Goal: Information Seeking & Learning: Learn about a topic

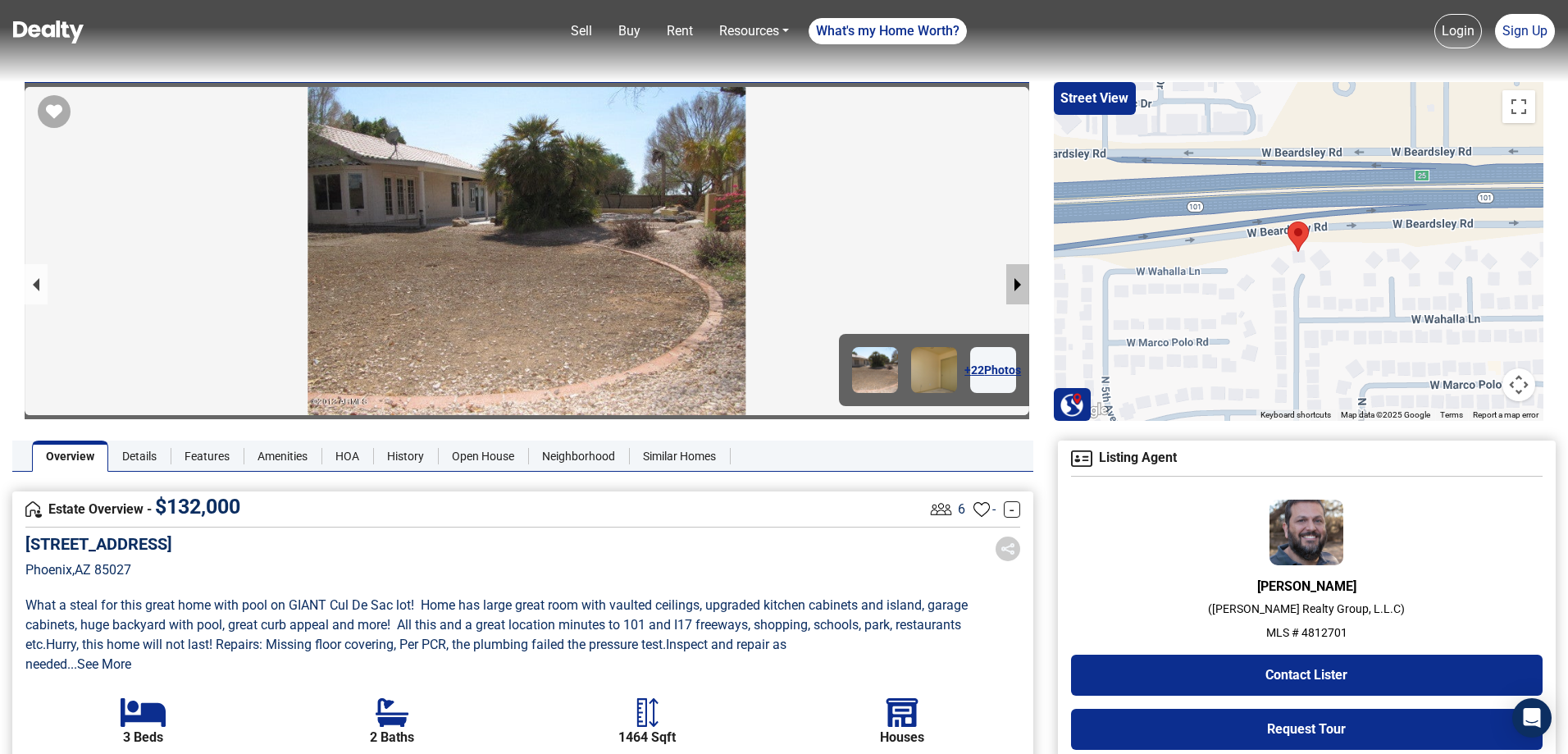
click at [1019, 285] on button "next slide / item" at bounding box center [1017, 285] width 23 height 41
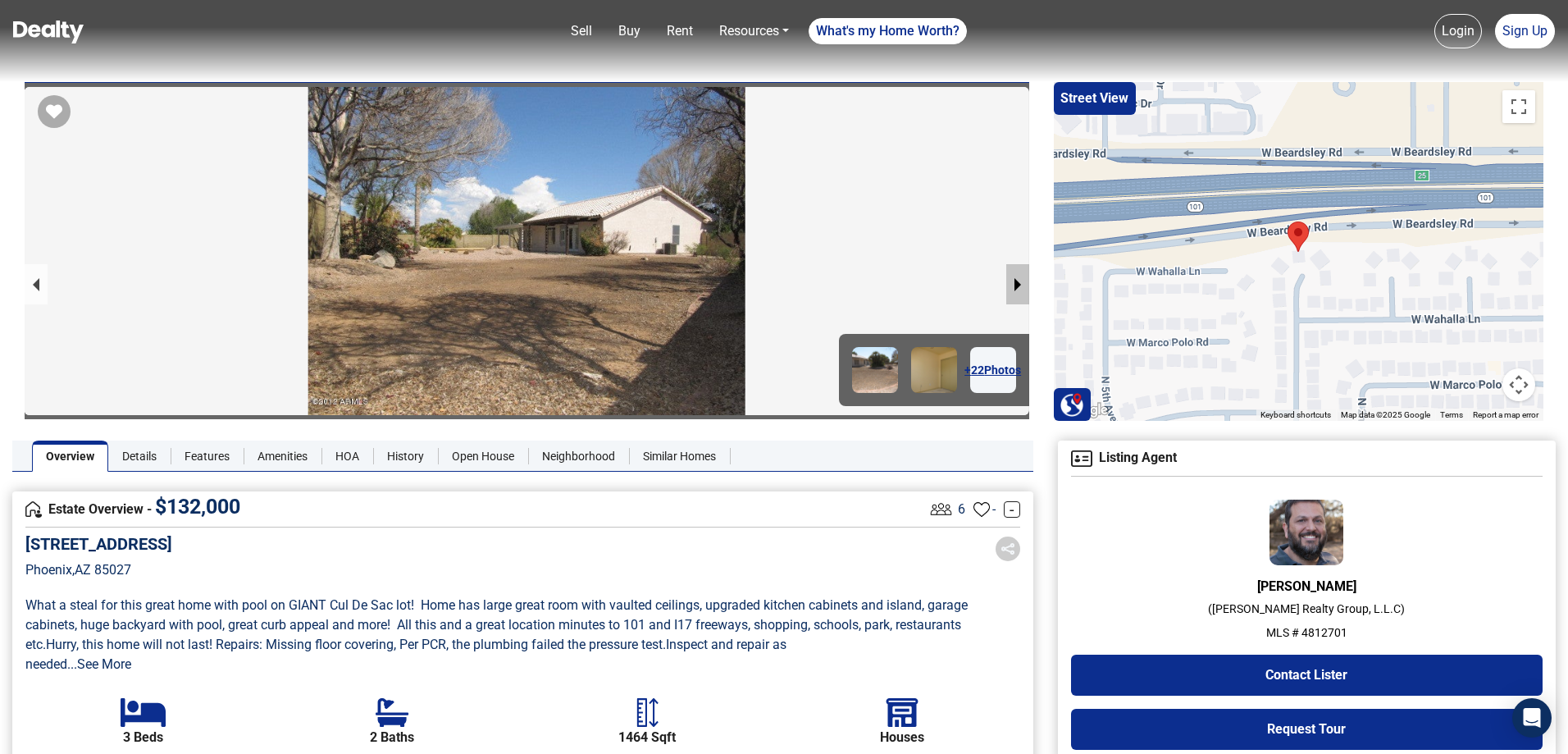
click at [1019, 285] on button "next slide / item" at bounding box center [1017, 285] width 23 height 41
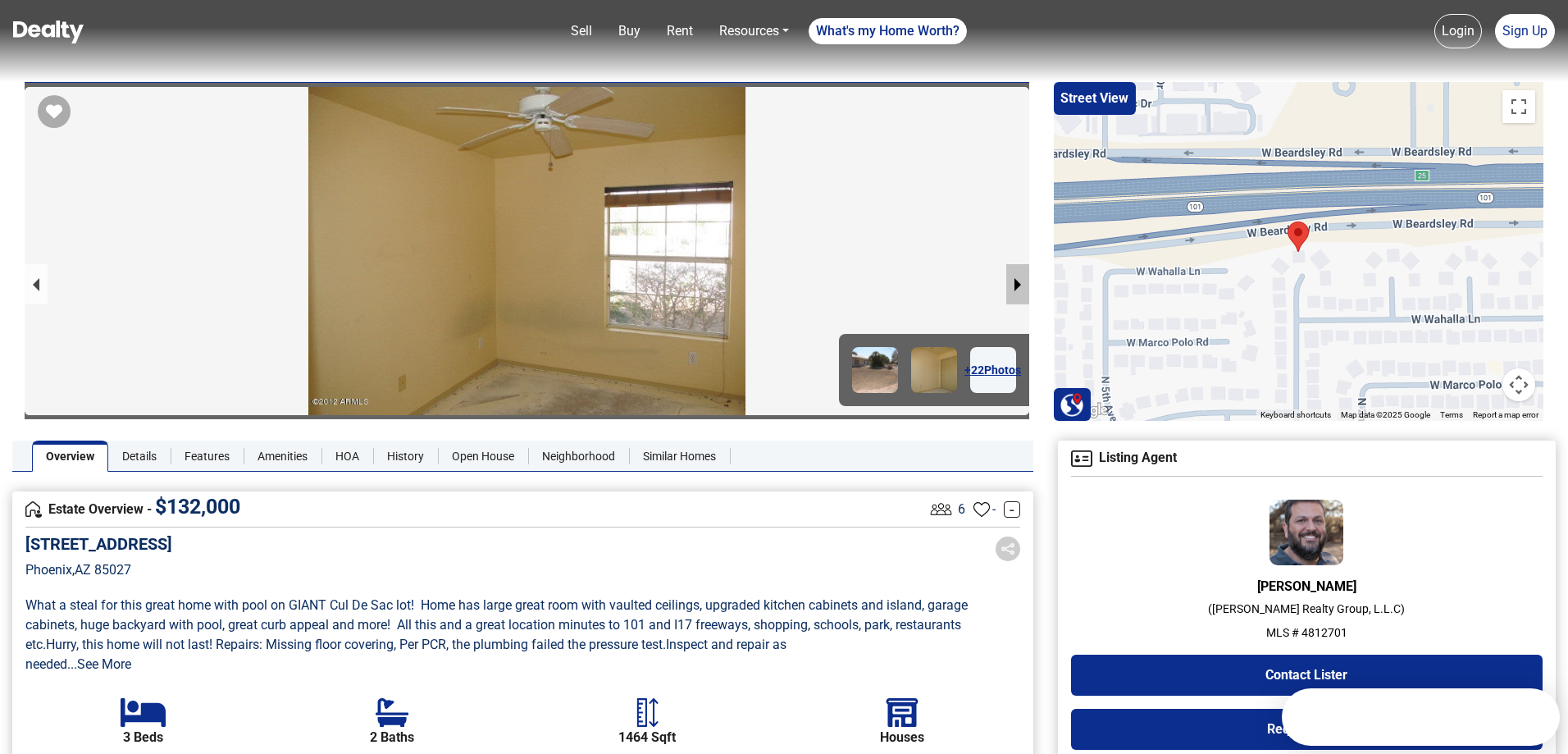
click at [1019, 285] on button "next slide / item" at bounding box center [1017, 285] width 23 height 41
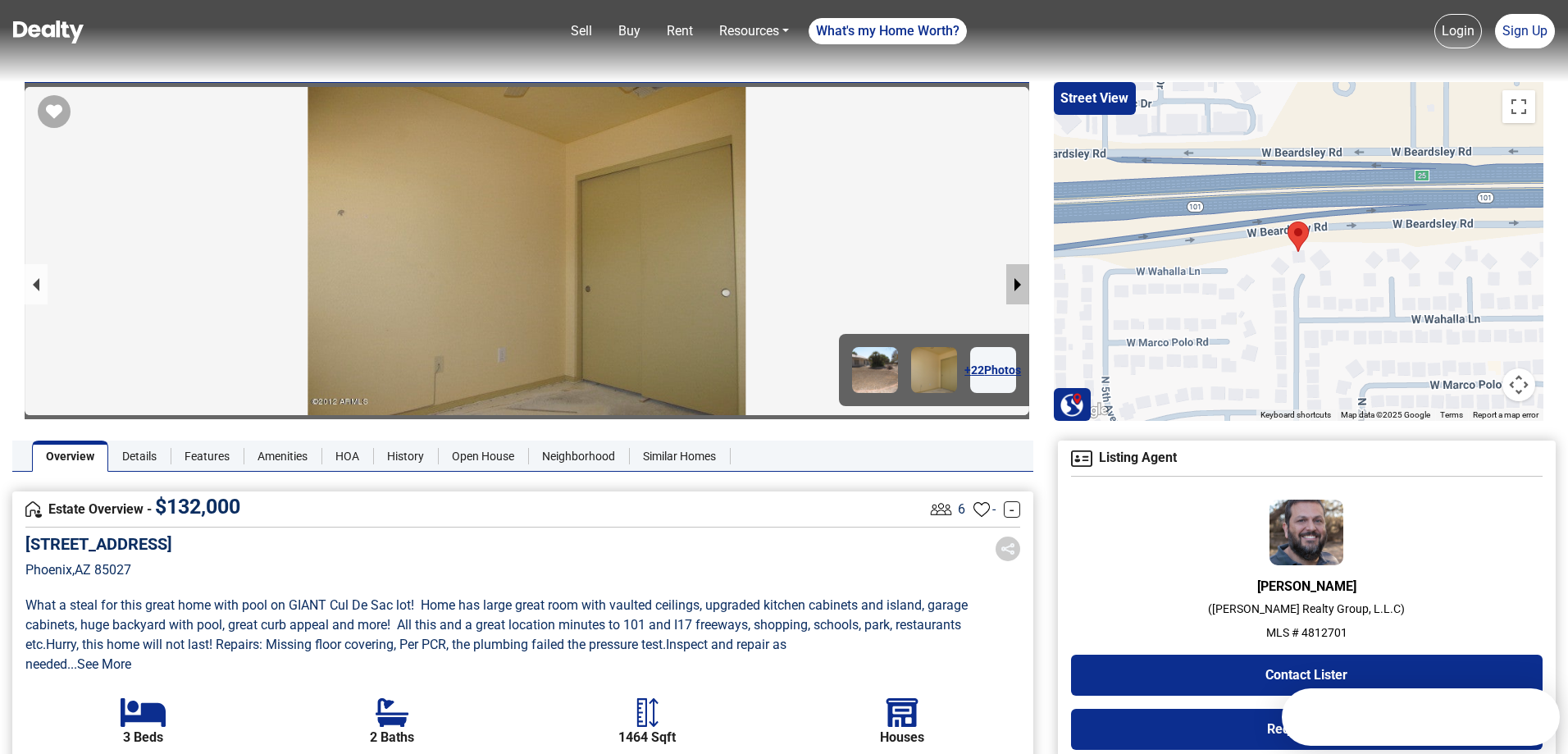
click at [1019, 285] on button "next slide / item" at bounding box center [1017, 285] width 23 height 41
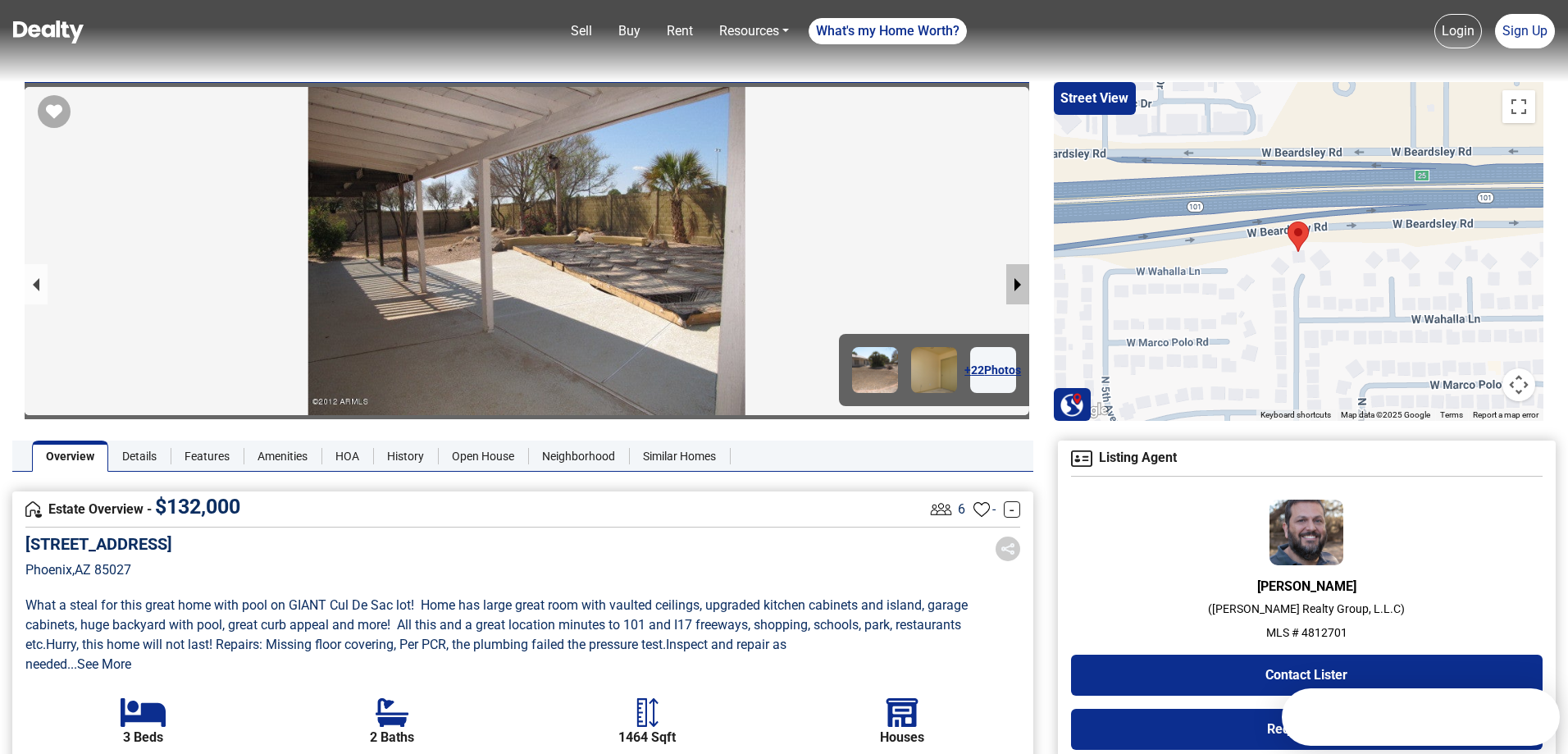
click at [1019, 285] on button "next slide / item" at bounding box center [1017, 285] width 23 height 41
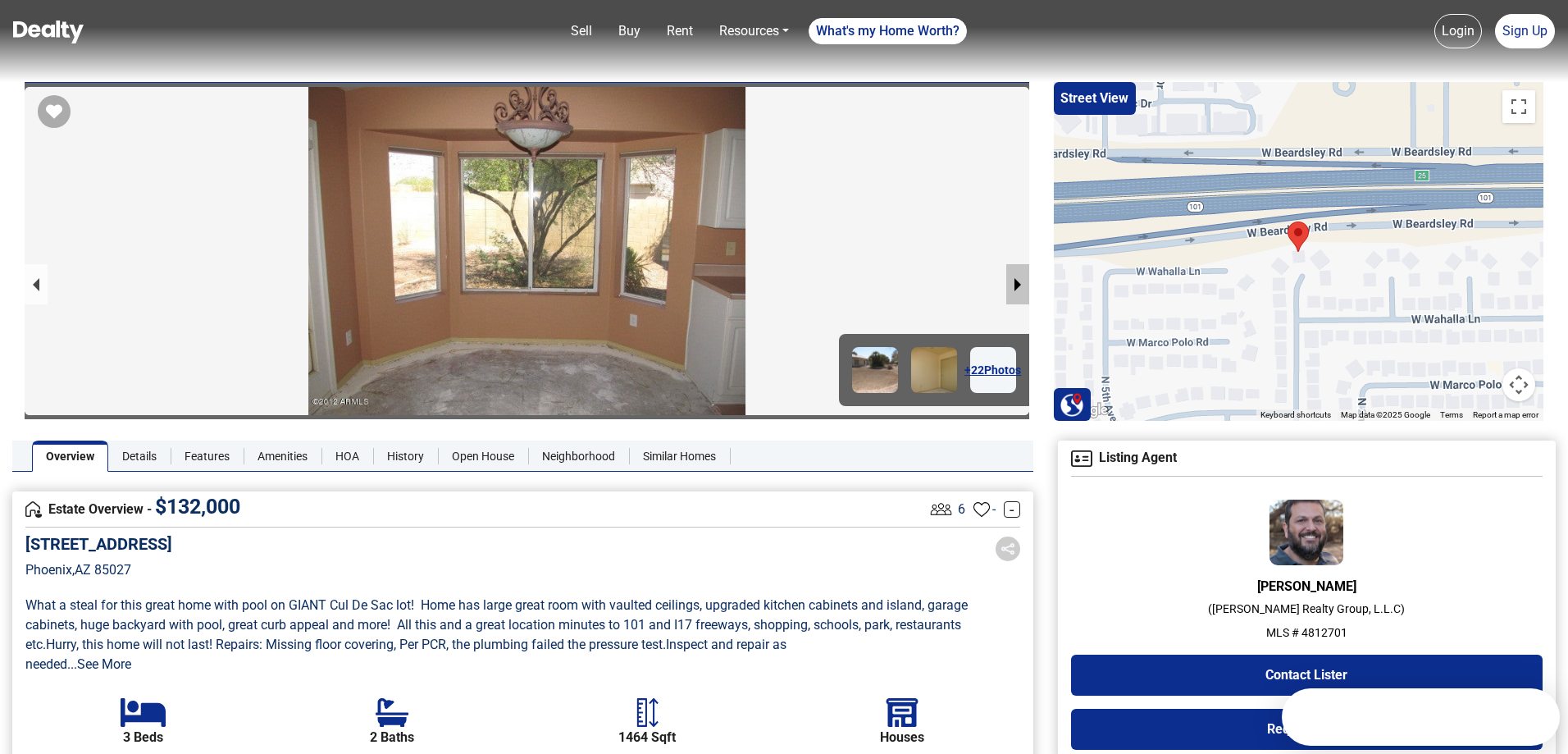
click at [1019, 285] on button "next slide / item" at bounding box center [1017, 285] width 23 height 41
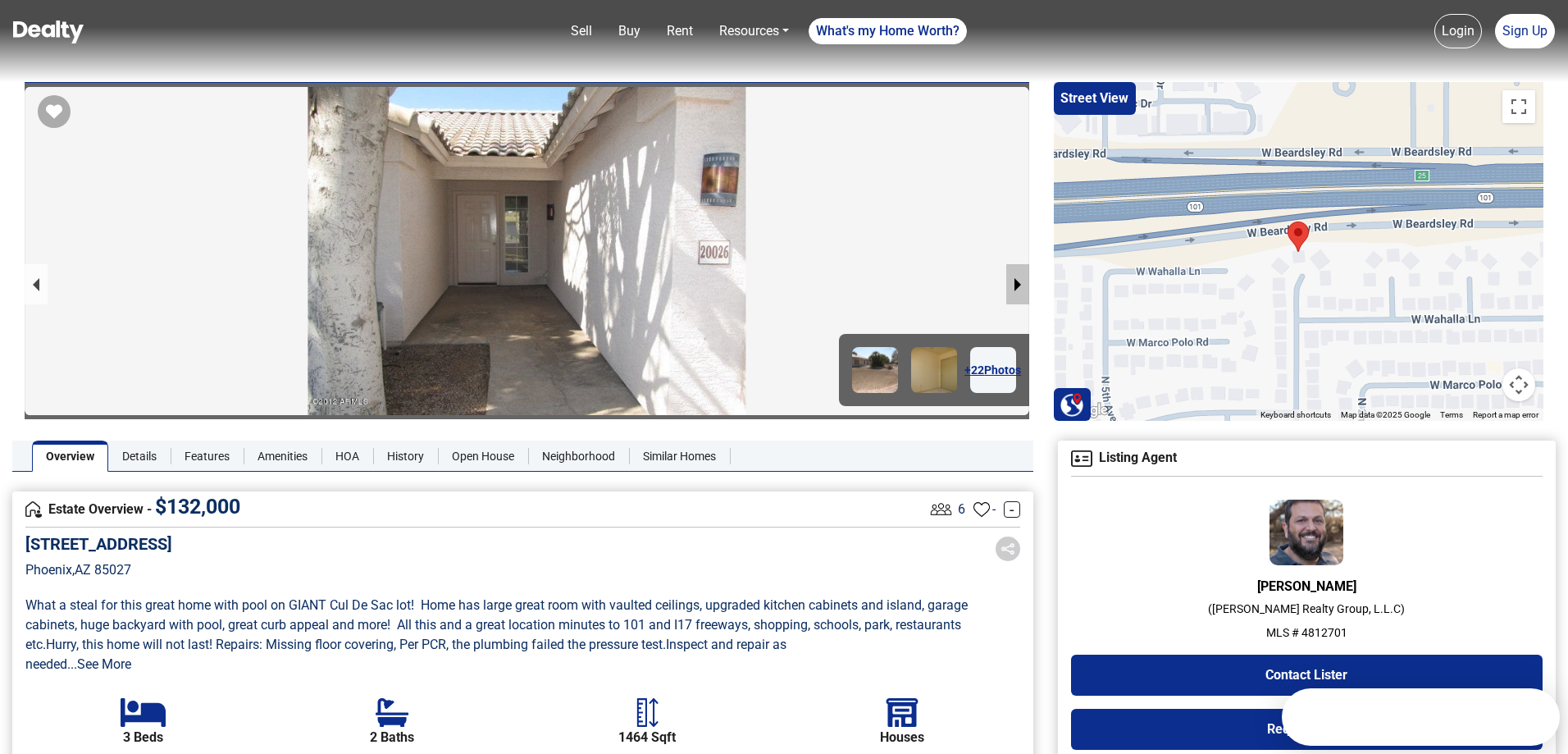
click at [1019, 285] on button "next slide / item" at bounding box center [1017, 285] width 23 height 41
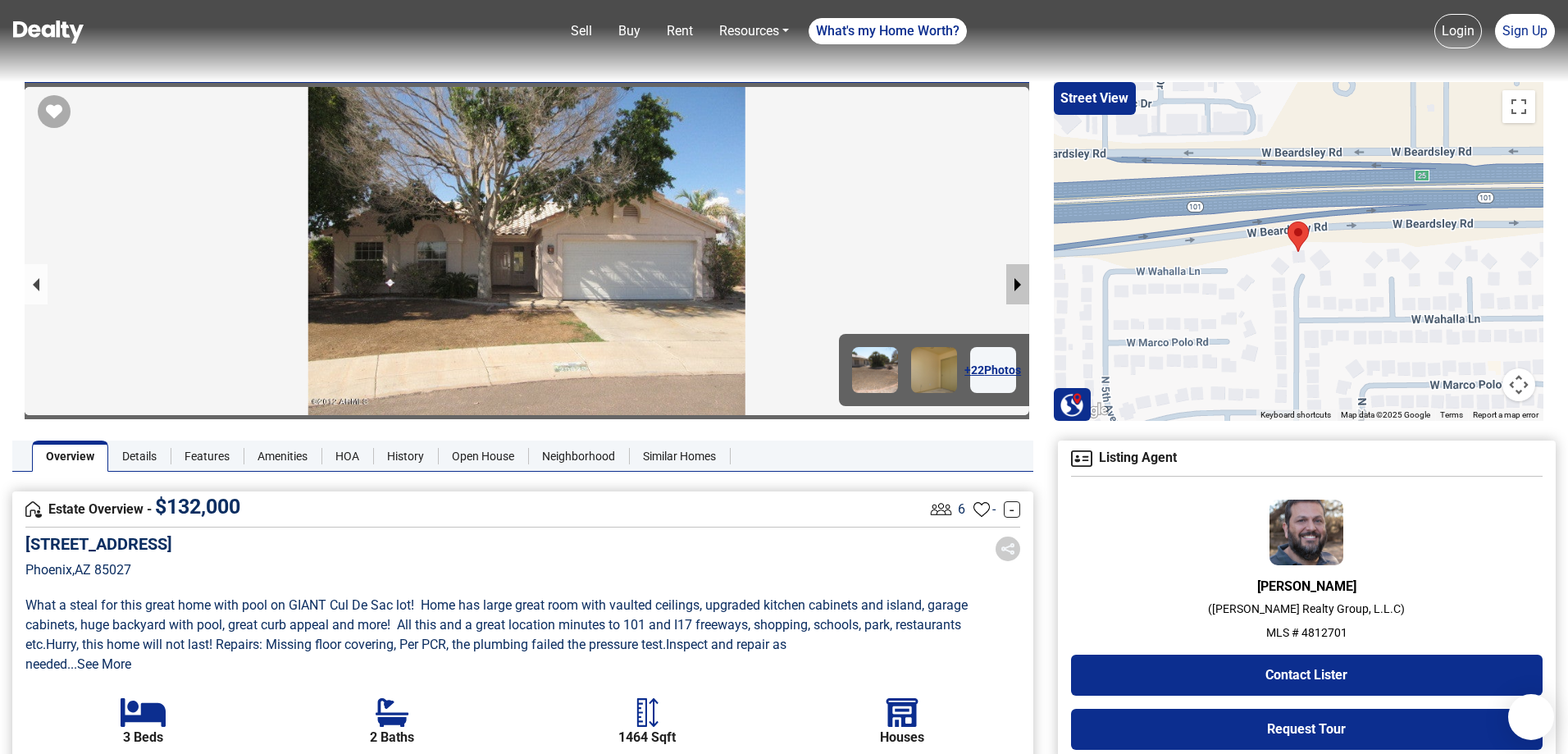
click at [1019, 285] on button "next slide / item" at bounding box center [1017, 285] width 23 height 41
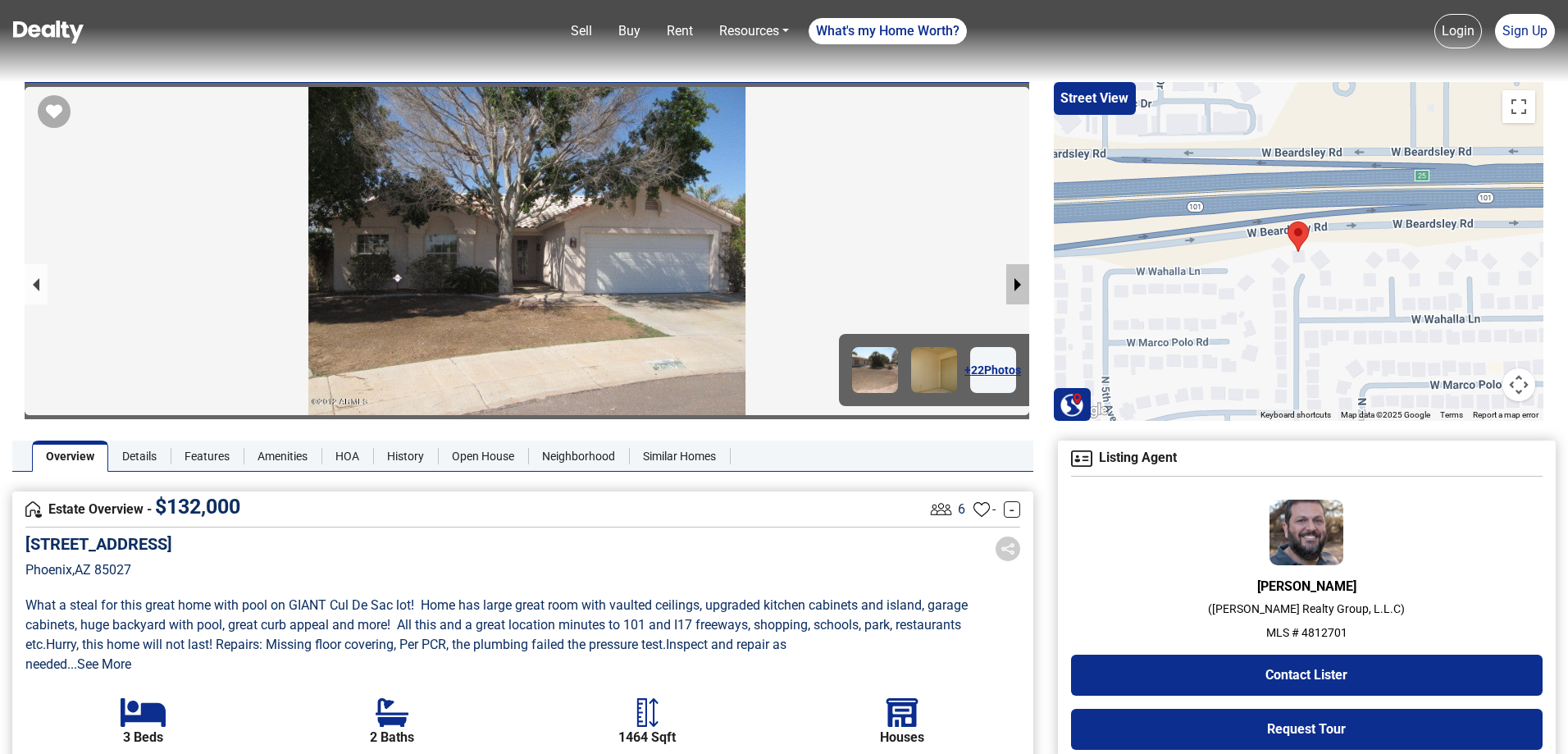
click at [1019, 285] on button "next slide / item" at bounding box center [1017, 285] width 23 height 41
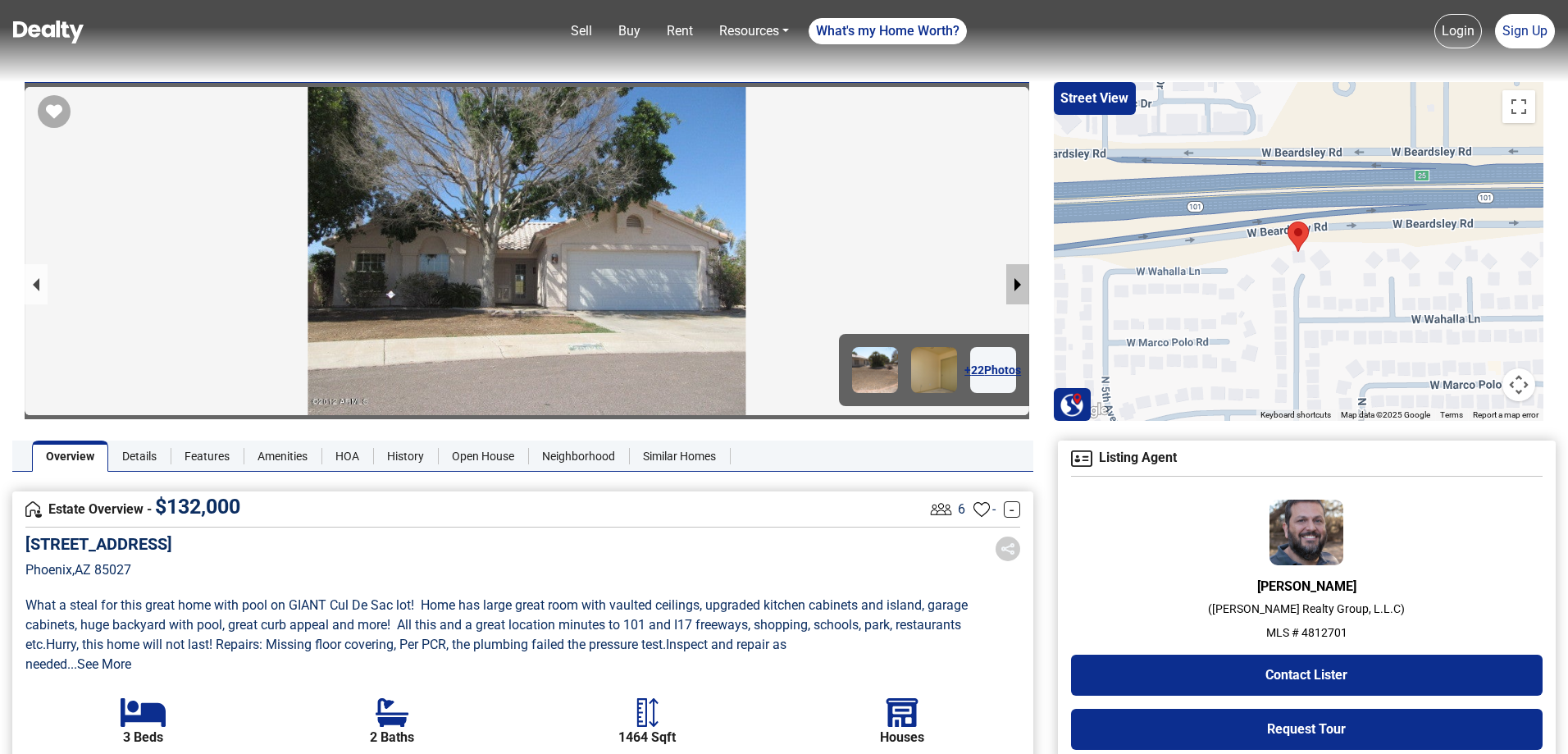
click at [1019, 285] on button "next slide / item" at bounding box center [1017, 285] width 23 height 41
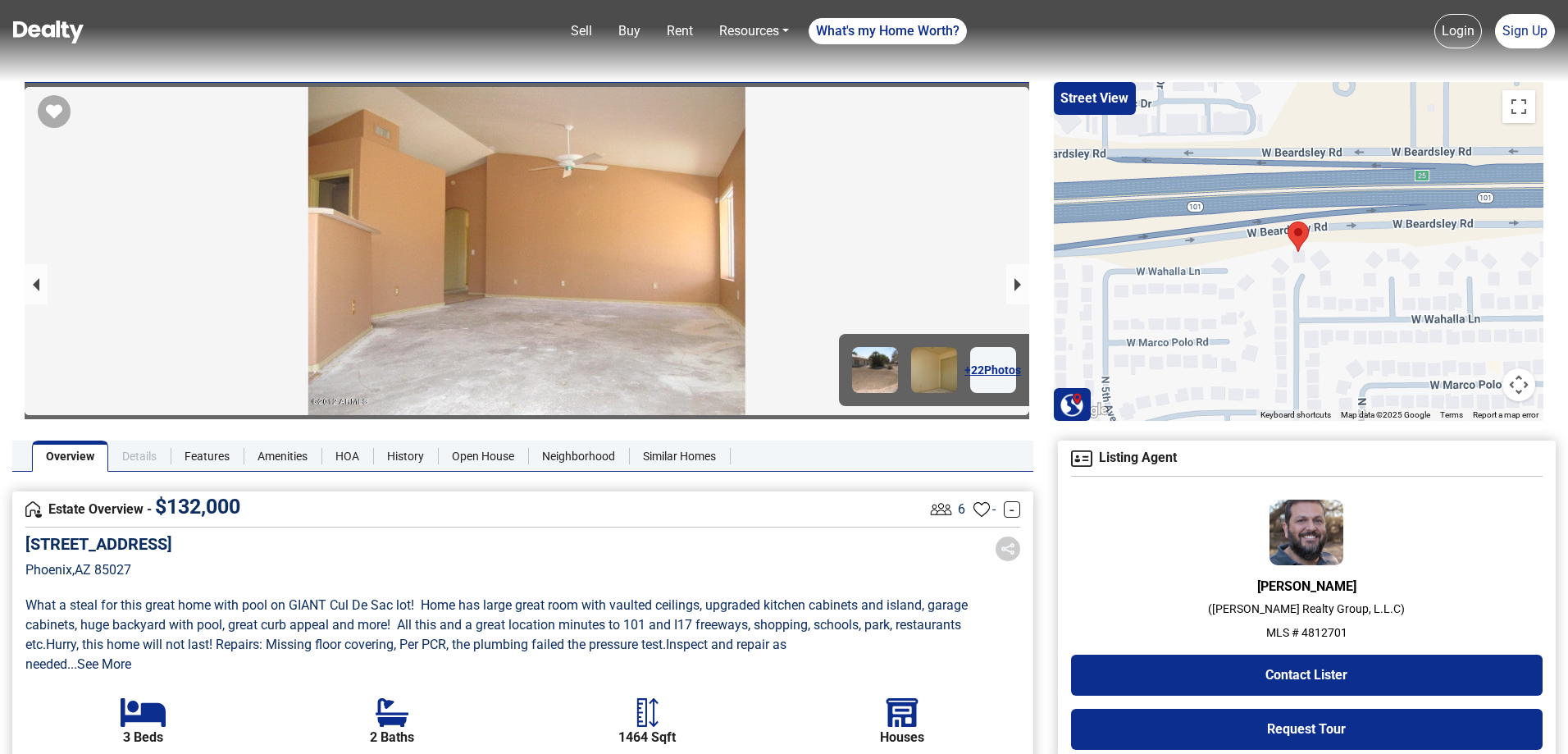
click at [142, 458] on link "Details" at bounding box center [139, 456] width 62 height 31
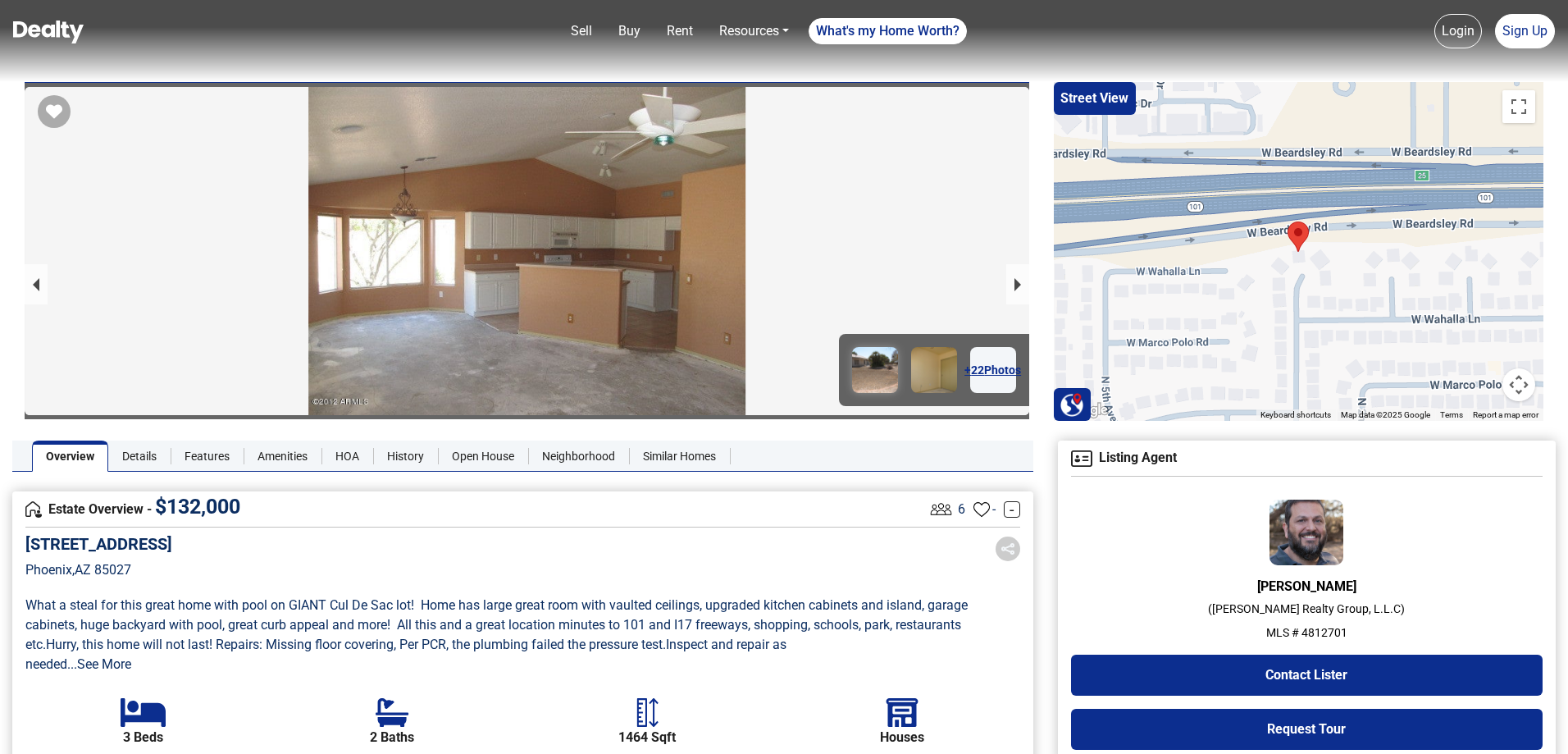
click at [858, 354] on img at bounding box center [874, 370] width 46 height 46
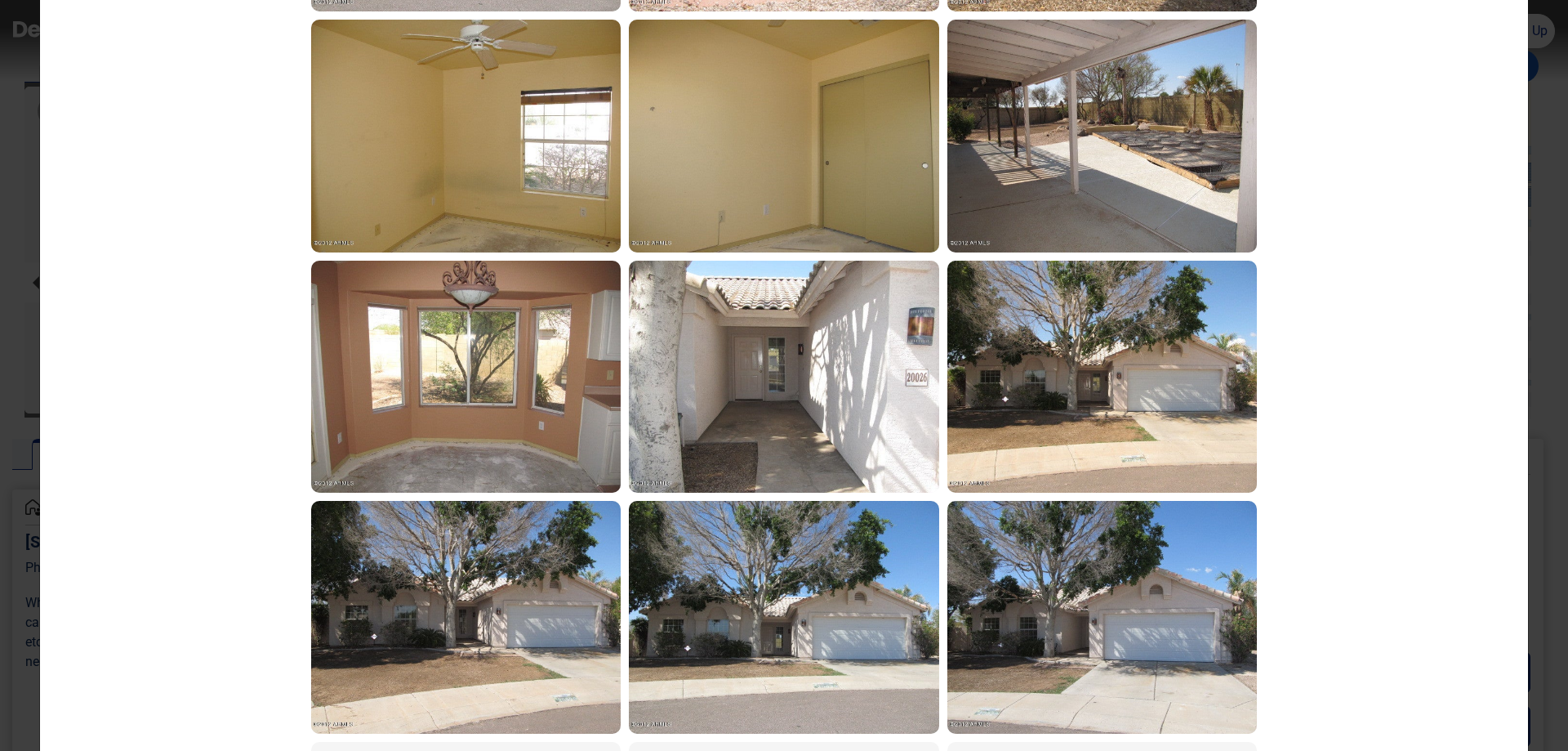
scroll to position [166, 0]
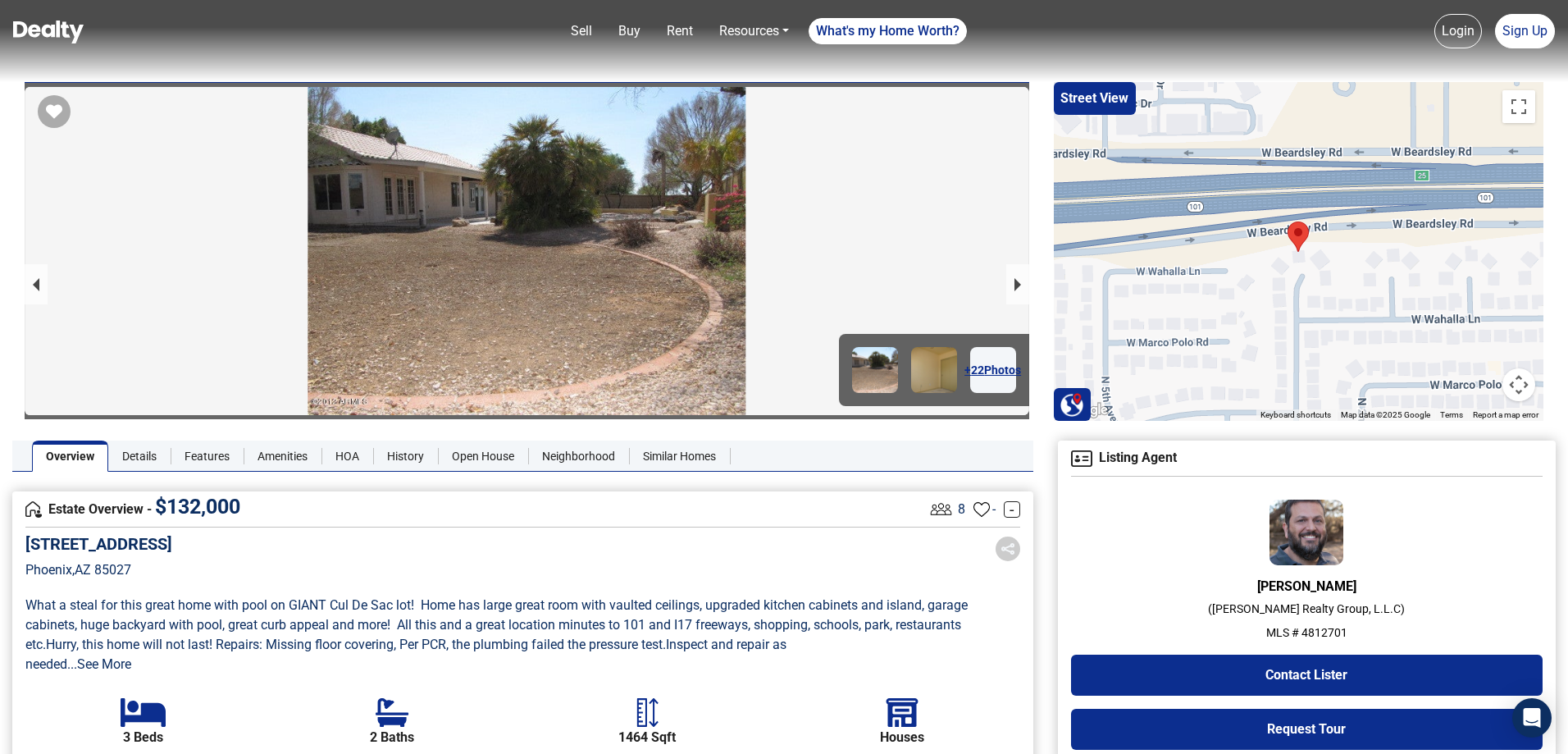
click at [1187, 346] on div at bounding box center [1298, 251] width 489 height 339
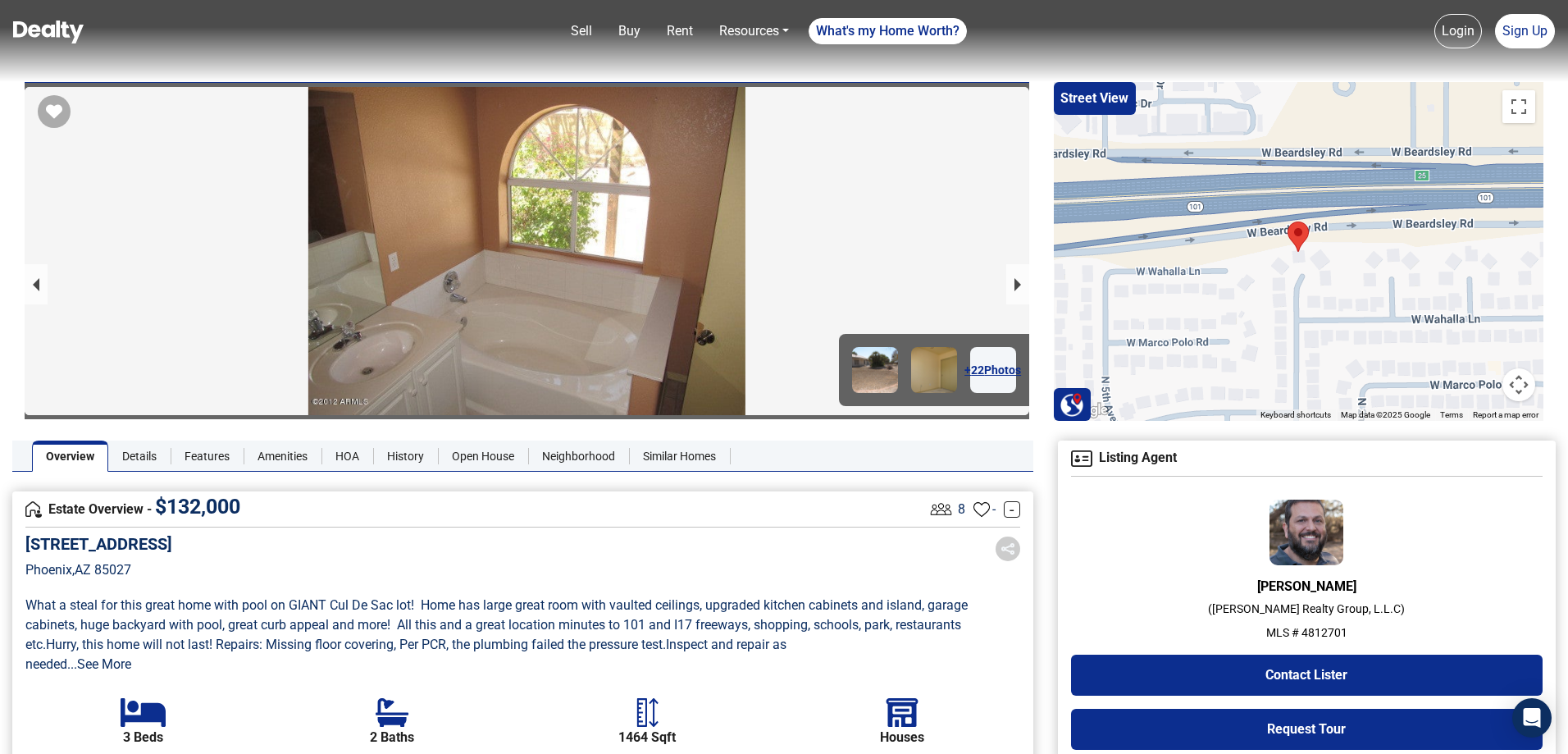
click at [1324, 527] on img at bounding box center [1306, 533] width 73 height 66
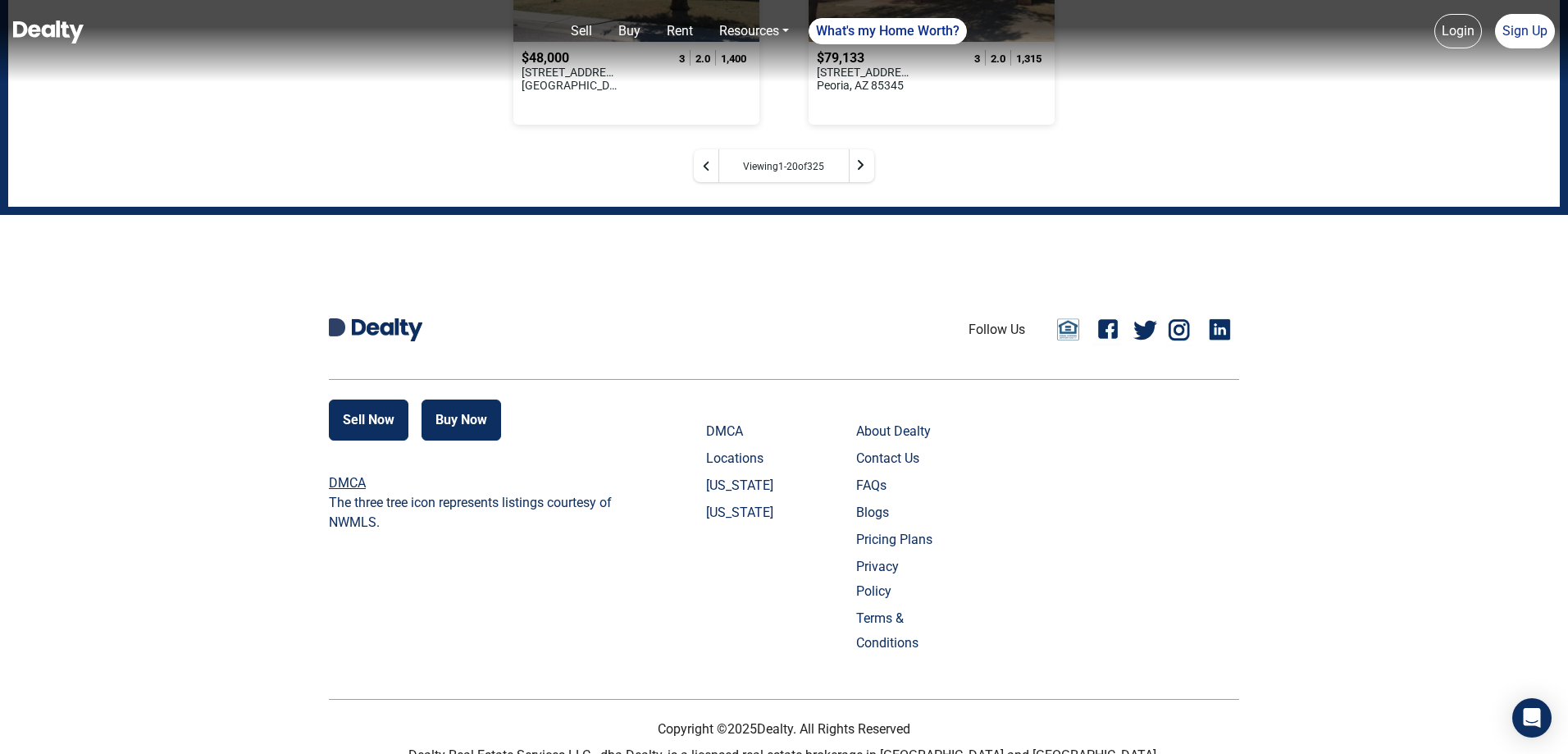
scroll to position [2185, 0]
